Goal: Information Seeking & Learning: Learn about a topic

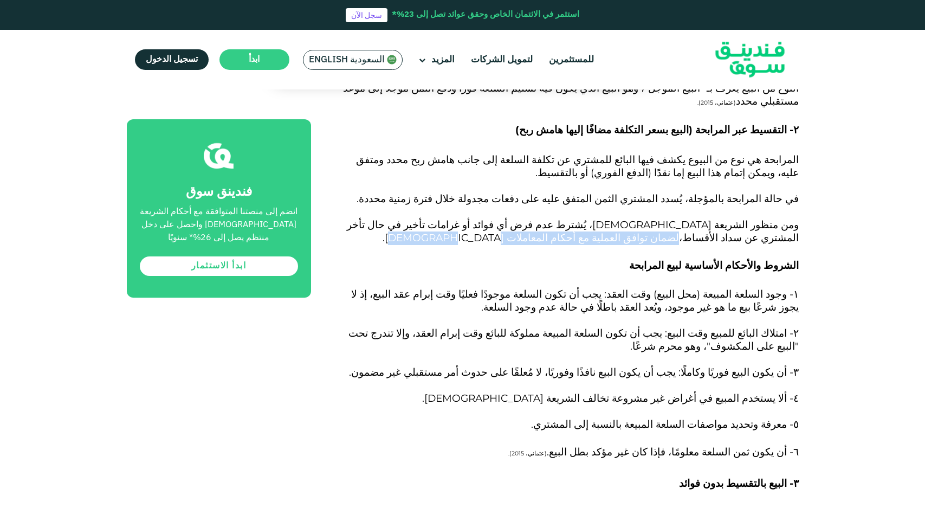
scroll to position [1307, 0]
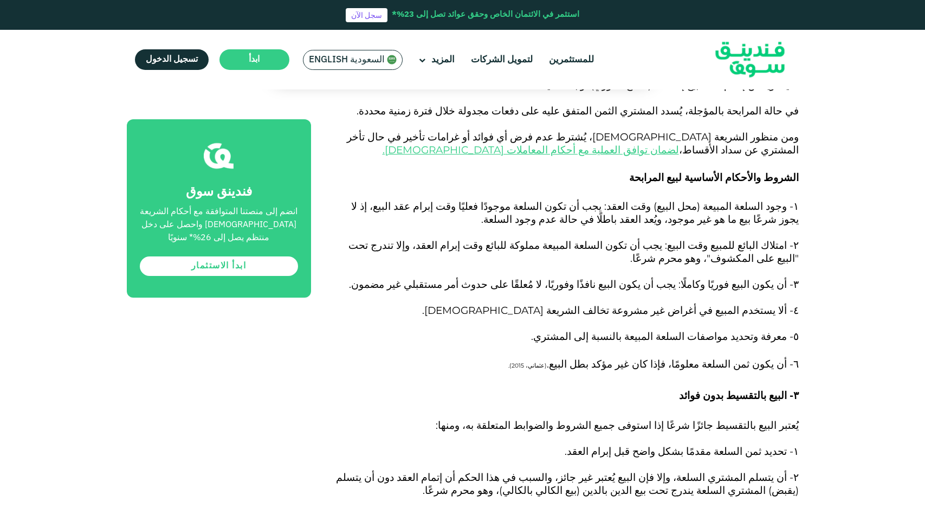
click at [835, 394] on div "الصفحة الرئيسية المدونة الامتثال للشريعة ١ ٢ ٣ ٣.١ ٤" at bounding box center [462, 280] width 925 height 2979
